Goal: Transaction & Acquisition: Purchase product/service

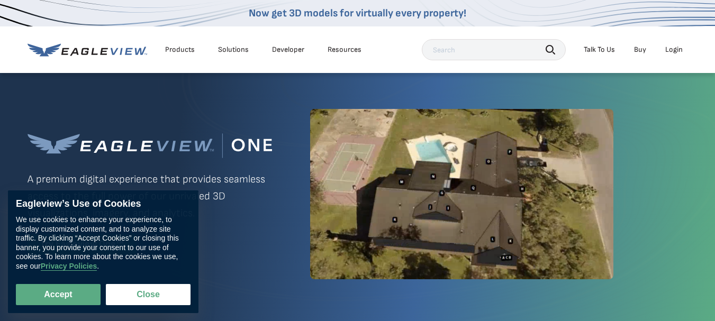
click at [679, 51] on div "Login" at bounding box center [673, 50] width 17 height 10
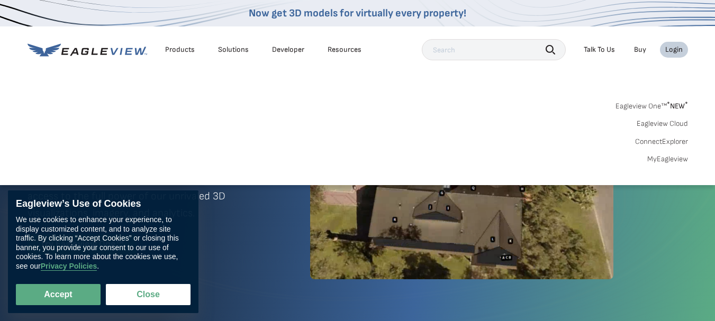
click at [668, 157] on link "MyEagleview" at bounding box center [667, 159] width 41 height 10
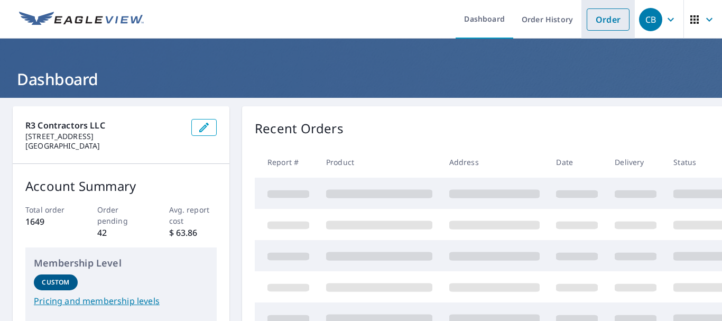
click at [594, 23] on link "Order" at bounding box center [608, 19] width 43 height 22
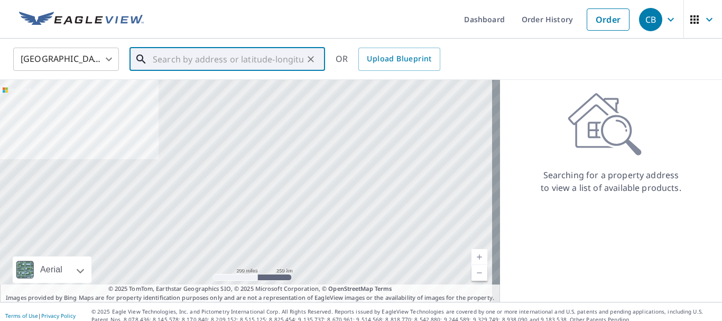
click at [214, 57] on input "text" at bounding box center [228, 59] width 151 height 30
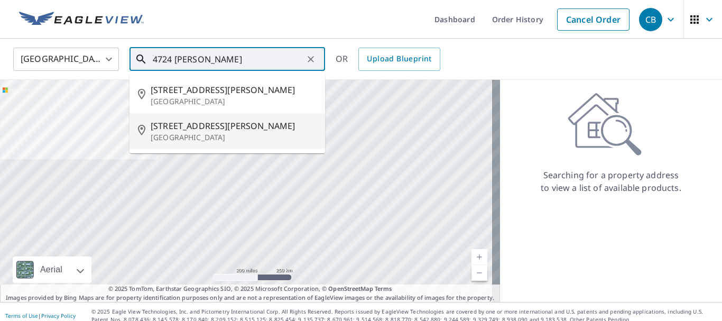
click at [190, 133] on p "[GEOGRAPHIC_DATA]" at bounding box center [234, 137] width 166 height 11
type input "[STREET_ADDRESS][PERSON_NAME]"
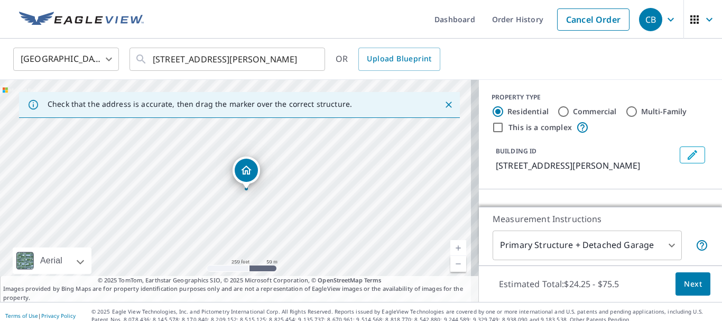
click at [658, 236] on body "CB CB Dashboard Order History Cancel Order CB [GEOGRAPHIC_DATA] [GEOGRAPHIC_DAT…" at bounding box center [361, 160] width 722 height 321
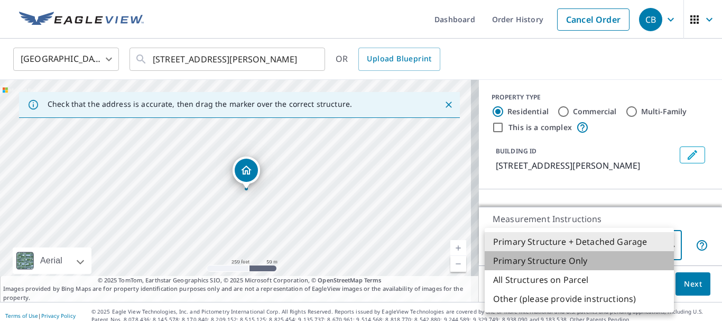
click at [571, 259] on li "Primary Structure Only" at bounding box center [579, 260] width 189 height 19
type input "2"
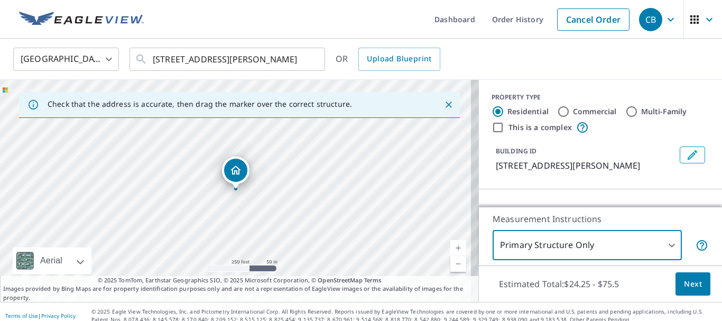
click at [693, 282] on span "Next" at bounding box center [693, 284] width 18 height 13
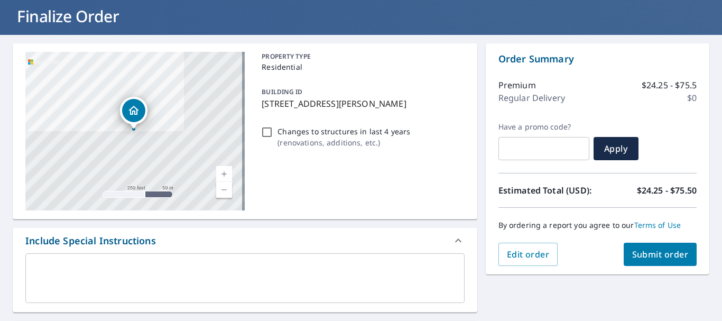
scroll to position [159, 0]
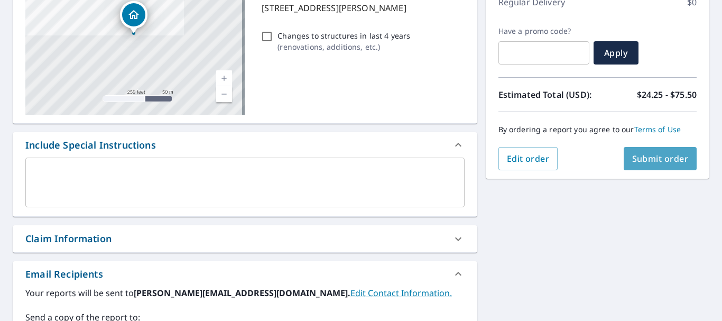
click at [640, 158] on span "Submit order" at bounding box center [661, 159] width 57 height 12
checkbox input "true"
